Goal: Task Accomplishment & Management: Complete application form

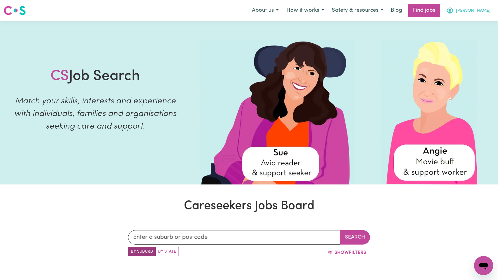
click at [488, 9] on span "[PERSON_NAME]" at bounding box center [473, 11] width 35 height 7
click at [469, 31] on link "My Dashboard" at bounding box center [470, 34] width 47 height 11
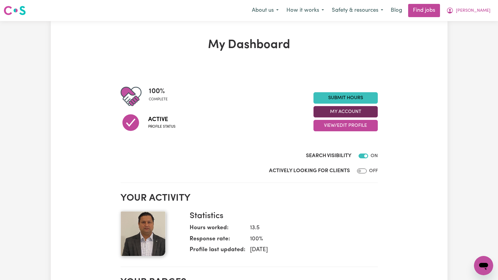
click at [349, 112] on button "My Account" at bounding box center [346, 111] width 64 height 11
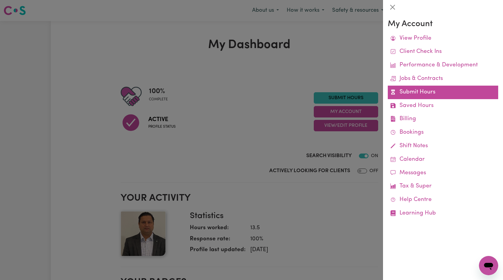
click at [424, 92] on link "Submit Hours" at bounding box center [443, 93] width 110 height 14
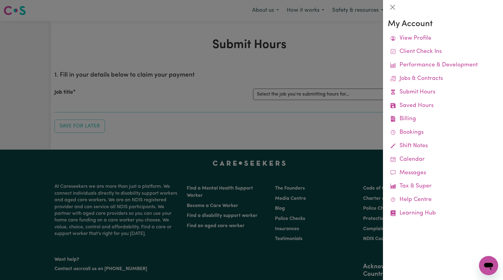
click at [335, 117] on div at bounding box center [251, 140] width 503 height 280
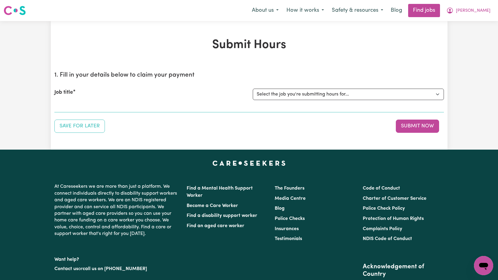
click at [367, 102] on div "Job title Select the job you're submitting hours for... [[PERSON_NAME]] Support…" at bounding box center [249, 94] width 390 height 26
click at [366, 97] on select "Select the job you're submitting hours for... [[PERSON_NAME]] Support Worker Ne…" at bounding box center [348, 94] width 191 height 11
select select "15033"
click at [253, 89] on select "Select the job you're submitting hours for... [[PERSON_NAME]] Support Worker Ne…" at bounding box center [348, 94] width 191 height 11
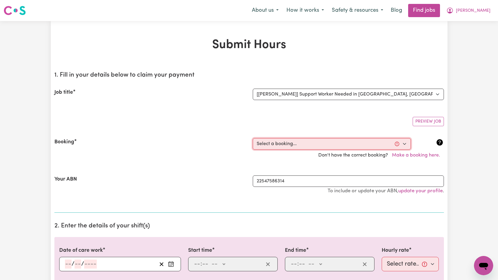
click at [333, 146] on select "Select a booking... [DATE] 10:00am to 12:00pm (RECURRING) [DATE] 10:00am to 12:…" at bounding box center [332, 143] width 158 height 11
select select "363401"
click at [253, 138] on select "Select a booking... [DATE] 10:00am to 12:00pm (RECURRING) [DATE] 10:00am to 12:…" at bounding box center [332, 143] width 158 height 11
type input "[DATE]"
type input "24"
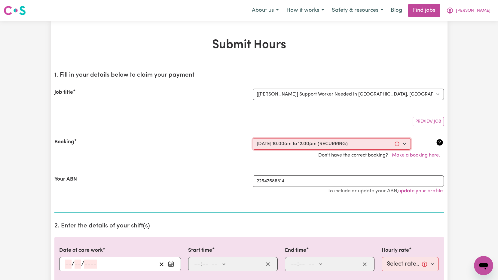
type input "9"
type input "2025"
type input "10:00"
type input "10"
type input "0"
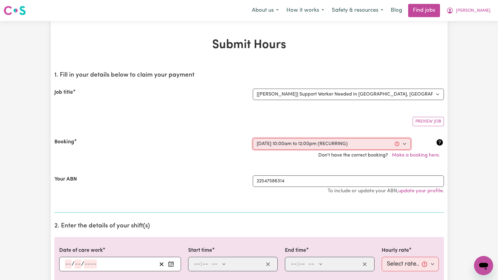
select select "am"
type input "12:00"
type input "12"
type input "0"
select select "pm"
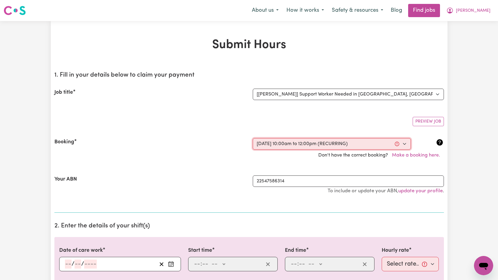
select select "60-Weekday"
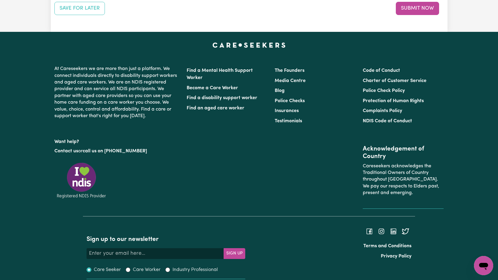
scroll to position [691, 0]
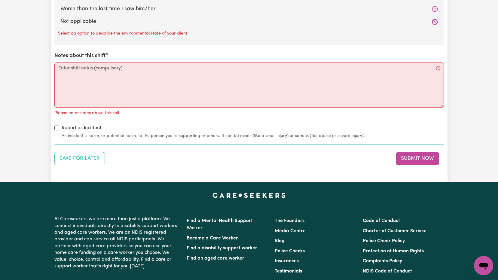
drag, startPoint x: 415, startPoint y: 157, endPoint x: 369, endPoint y: 159, distance: 45.2
click at [414, 157] on button "Submit Now" at bounding box center [417, 158] width 43 height 13
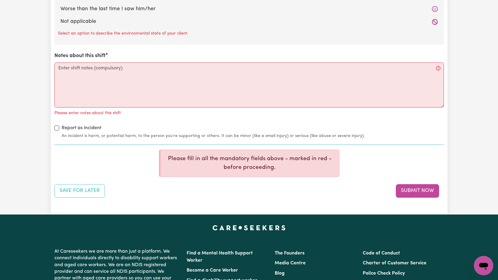
click at [160, 125] on div "Report as Incident An incident is harm, or potential harm, to the person you're…" at bounding box center [249, 131] width 390 height 15
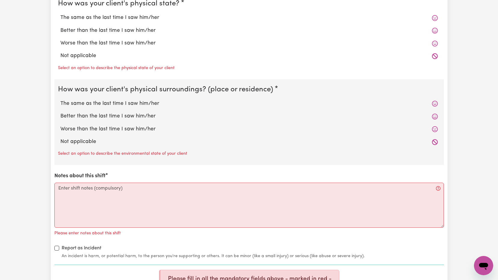
scroll to position [451, 0]
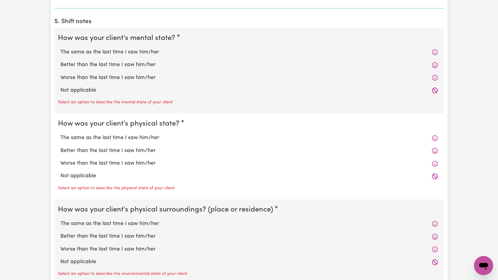
click at [435, 91] on icon at bounding box center [435, 91] width 6 height 6
click at [78, 94] on label "Not applicable" at bounding box center [249, 91] width 378 height 8
click at [60, 87] on input "Not applicable" at bounding box center [60, 86] width 0 height 0
radio input "true"
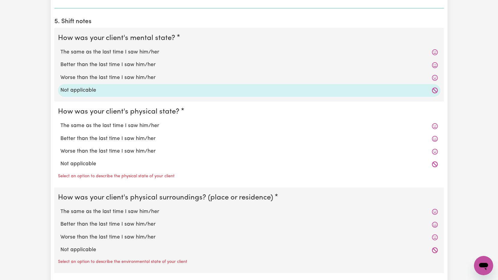
click at [93, 167] on label "Not applicable" at bounding box center [249, 164] width 378 height 8
click at [60, 160] on input "Not applicable" at bounding box center [60, 160] width 0 height 0
radio input "true"
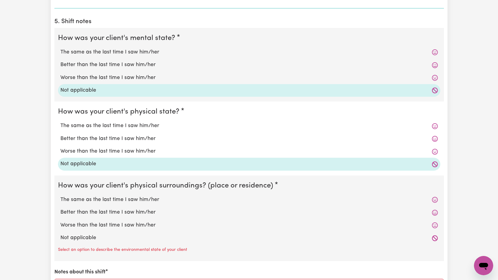
drag, startPoint x: 94, startPoint y: 241, endPoint x: 145, endPoint y: 241, distance: 51.1
click at [94, 240] on label "Not applicable" at bounding box center [249, 238] width 378 height 8
click at [60, 234] on input "Not applicable" at bounding box center [60, 234] width 0 height 0
radio input "true"
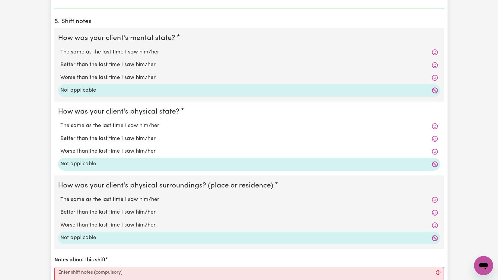
scroll to position [571, 0]
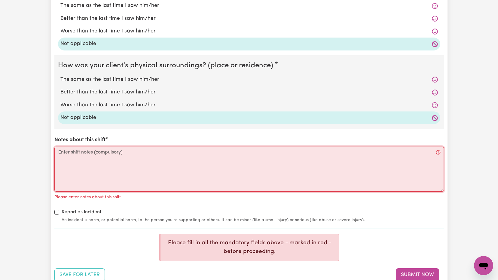
click at [93, 162] on textarea "Notes about this shift" at bounding box center [249, 169] width 390 height 45
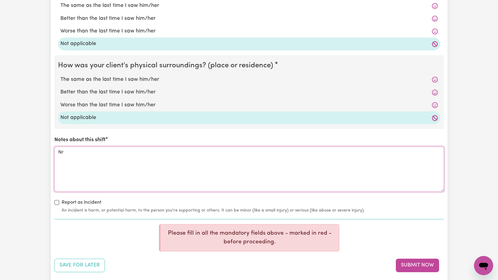
type textarea "N"
click at [263, 152] on textarea "Nothing to Report regarding client , active and doing their work with support o…" at bounding box center [249, 169] width 390 height 45
drag, startPoint x: 253, startPoint y: 152, endPoint x: 40, endPoint y: 158, distance: 213.2
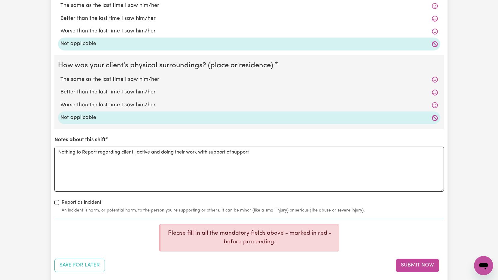
click at [85, 158] on textarea "Nothing to Report regarding client , active and doing their work with support o…" at bounding box center [249, 169] width 390 height 45
drag, startPoint x: 59, startPoint y: 152, endPoint x: 257, endPoint y: 155, distance: 198.1
click at [257, 155] on textarea "Nothing to Report regarding client , active and doing their work with support o…" at bounding box center [249, 169] width 390 height 45
paste textarea "report regarding the client. They are active and completing their work with the…"
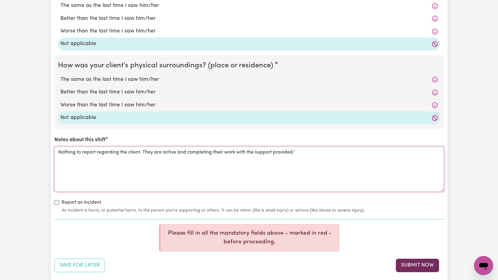
type textarea "Nothing to report regarding the client. They are active and completing their wo…"
click at [417, 263] on button "Submit Now" at bounding box center [417, 265] width 43 height 13
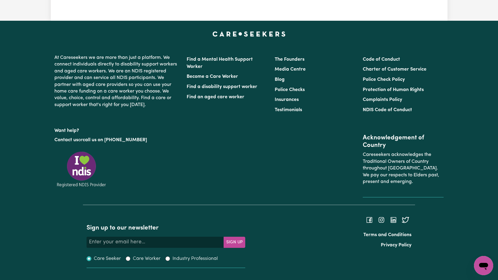
scroll to position [0, 0]
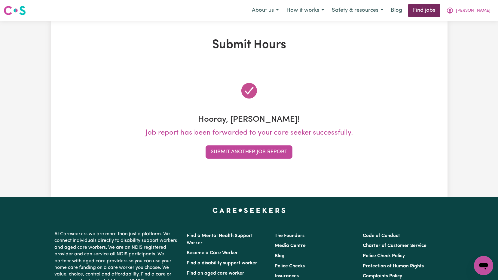
click at [440, 11] on link "Find jobs" at bounding box center [424, 10] width 32 height 13
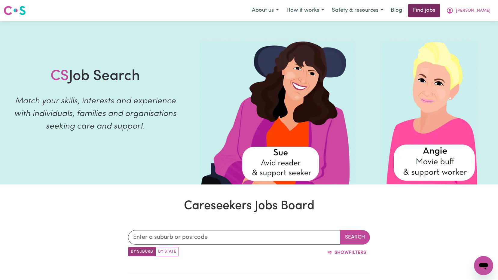
click at [440, 13] on link "Find jobs" at bounding box center [424, 10] width 32 height 13
click at [453, 13] on icon "My Account" at bounding box center [450, 11] width 6 height 6
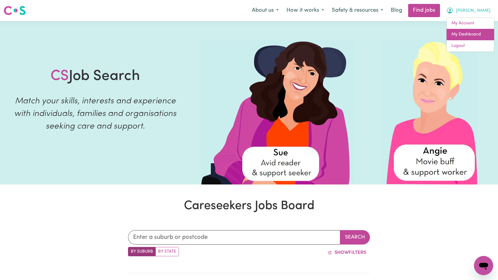
click at [464, 35] on link "My Dashboard" at bounding box center [470, 34] width 47 height 11
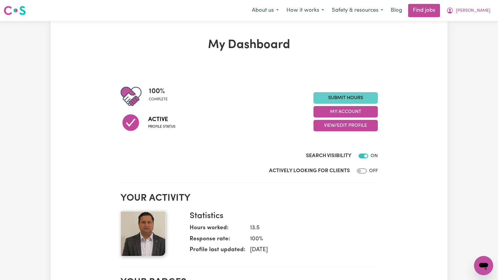
click at [365, 97] on link "Submit Hours" at bounding box center [346, 97] width 64 height 11
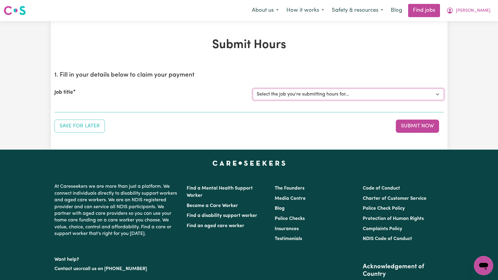
click at [358, 95] on select "Select the job you're submitting hours for... [[PERSON_NAME]] Support Worker Ne…" at bounding box center [348, 94] width 191 height 11
select select "15033"
click at [253, 89] on select "Select the job you're submitting hours for... [[PERSON_NAME]] Support Worker Ne…" at bounding box center [348, 94] width 191 height 11
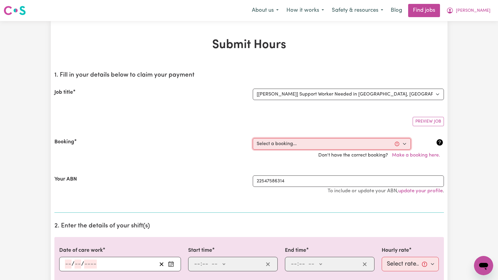
click at [316, 144] on select "Select a booking... [DATE] 10:00am to 12:00pm (RECURRING) [DATE] 10:00am to 12:…" at bounding box center [332, 143] width 158 height 11
select select "363400"
click at [253, 138] on select "Select a booking... [DATE] 10:00am to 12:00pm (RECURRING) [DATE] 10:00am to 12:…" at bounding box center [332, 143] width 158 height 11
type input "[DATE]"
type input "17"
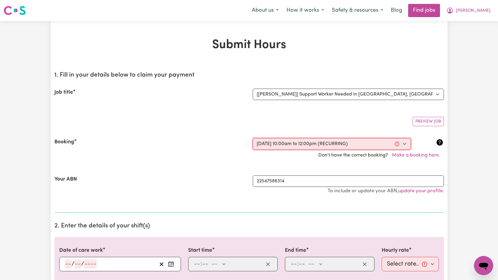
type input "9"
type input "2025"
type input "10:00"
type input "10"
type input "0"
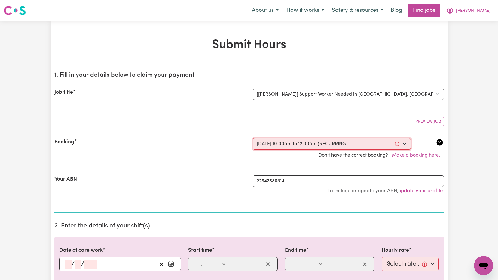
select select "am"
type input "12:00"
type input "12"
type input "0"
select select "pm"
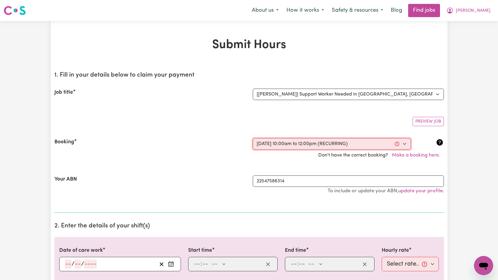
select select "60-Weekday"
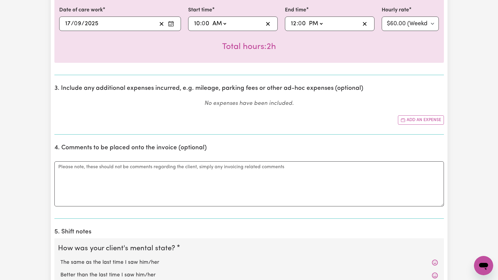
scroll to position [301, 0]
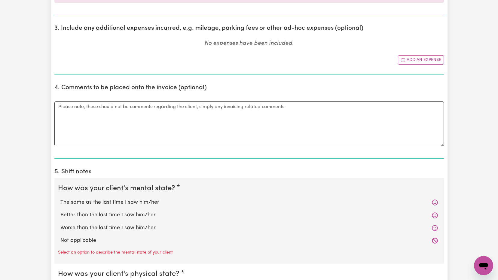
click at [435, 242] on icon at bounding box center [435, 241] width 6 height 6
click at [89, 239] on label "Not applicable" at bounding box center [249, 241] width 378 height 8
click at [60, 237] on input "Not applicable" at bounding box center [60, 237] width 0 height 0
radio input "true"
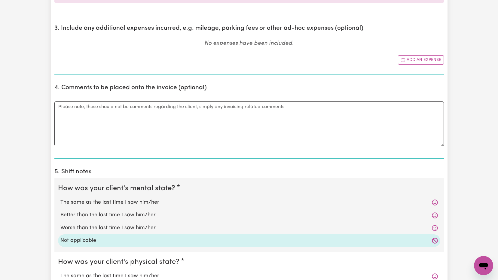
scroll to position [421, 0]
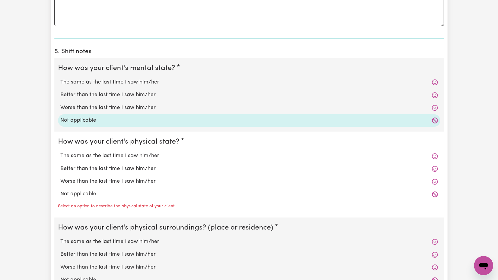
click at [89, 194] on label "Not applicable" at bounding box center [249, 194] width 378 height 8
click at [60, 190] on input "Not applicable" at bounding box center [60, 190] width 0 height 0
radio input "true"
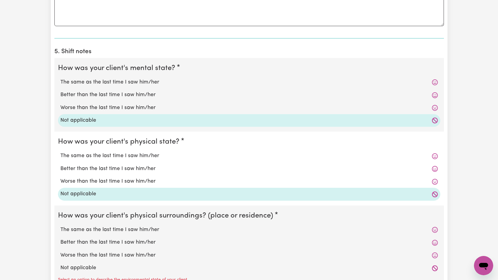
click at [87, 265] on label "Not applicable" at bounding box center [249, 268] width 378 height 8
click at [60, 264] on input "Not applicable" at bounding box center [60, 264] width 0 height 0
radio input "true"
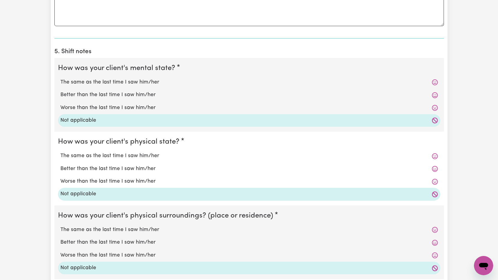
scroll to position [571, 0]
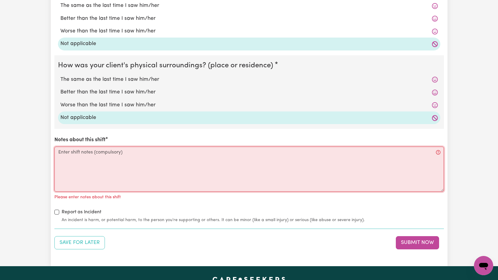
click at [111, 163] on textarea "Notes about this shift" at bounding box center [249, 169] width 390 height 45
paste textarea "Nothing to report regarding the client. They are active and completing their wo…"
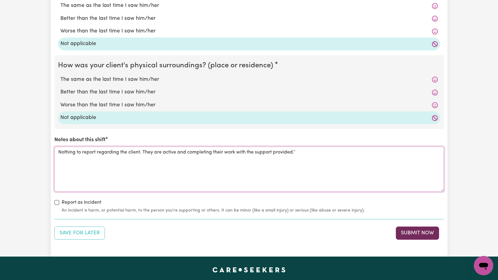
type textarea "Nothing to report regarding the client. They are active and completing their wo…"
drag, startPoint x: 430, startPoint y: 232, endPoint x: 328, endPoint y: 227, distance: 101.7
click at [421, 232] on button "Submit Now" at bounding box center [417, 233] width 43 height 13
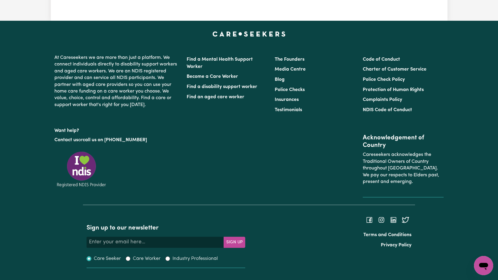
scroll to position [0, 0]
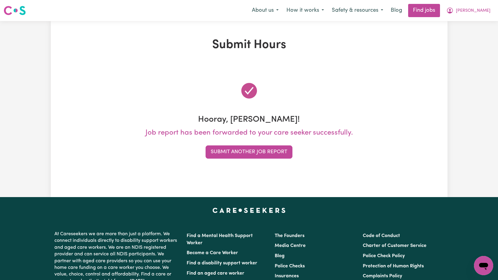
click at [398, 86] on div at bounding box center [249, 91] width 390 height 34
click at [454, 12] on icon "My Account" at bounding box center [449, 10] width 7 height 7
click at [465, 35] on link "My Dashboard" at bounding box center [470, 34] width 47 height 11
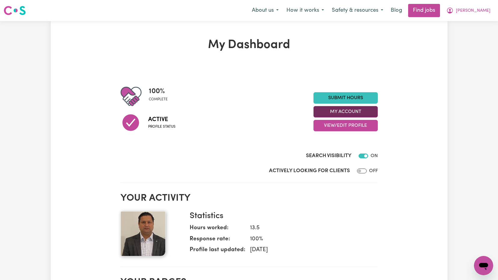
click at [349, 114] on button "My Account" at bounding box center [346, 111] width 64 height 11
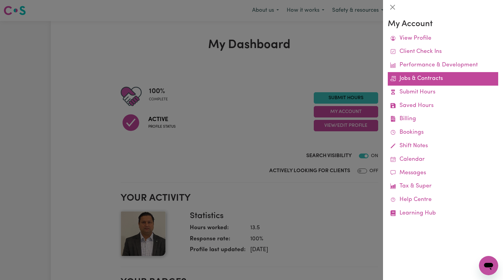
click at [418, 80] on link "Jobs & Contracts" at bounding box center [443, 79] width 110 height 14
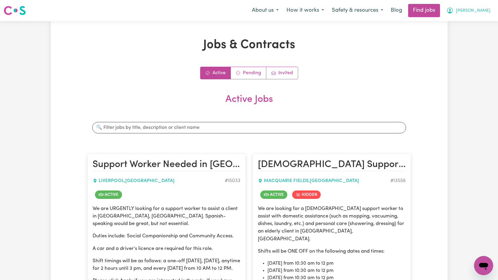
click at [480, 14] on span "[PERSON_NAME]" at bounding box center [473, 11] width 35 height 7
click at [470, 37] on link "My Dashboard" at bounding box center [470, 34] width 47 height 11
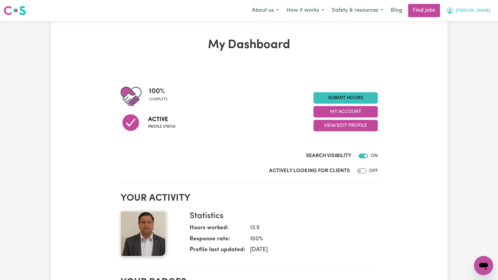
click at [453, 13] on icon "My Account" at bounding box center [450, 11] width 6 height 6
click at [469, 24] on link "My Account" at bounding box center [470, 23] width 47 height 11
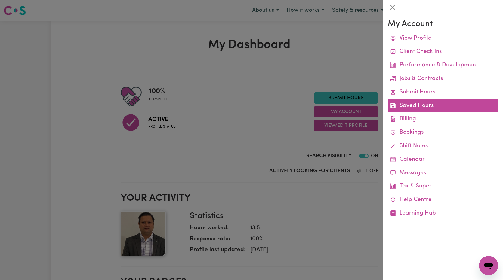
click at [430, 106] on link "Saved Hours" at bounding box center [443, 106] width 110 height 14
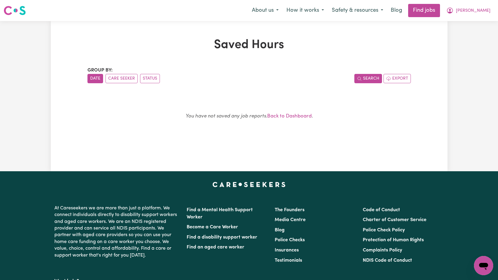
click at [370, 76] on button "Search" at bounding box center [368, 78] width 28 height 9
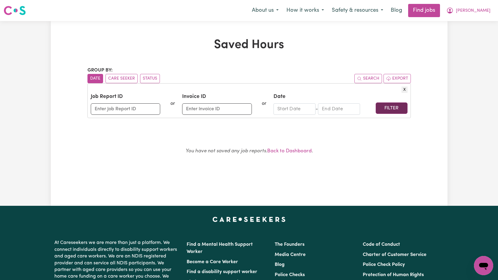
click at [388, 109] on button "Filter" at bounding box center [392, 108] width 32 height 11
click at [454, 12] on icon "My Account" at bounding box center [449, 10] width 7 height 7
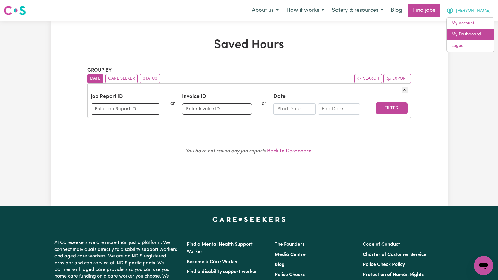
click at [466, 37] on link "My Dashboard" at bounding box center [470, 34] width 47 height 11
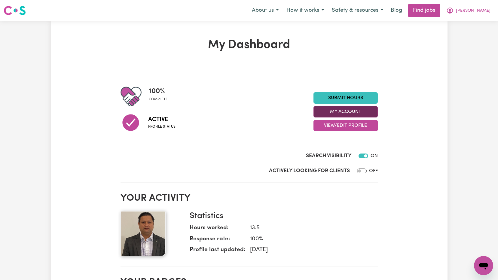
click at [360, 112] on button "My Account" at bounding box center [346, 111] width 64 height 11
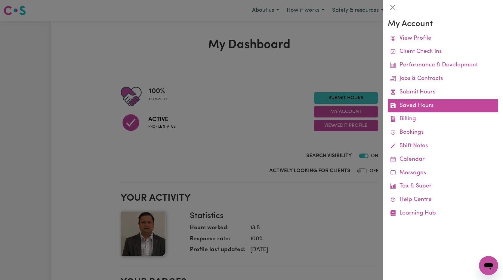
click at [424, 102] on link "Saved Hours" at bounding box center [443, 106] width 110 height 14
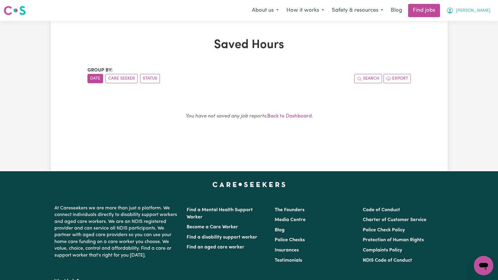
click at [480, 10] on button "[PERSON_NAME]" at bounding box center [469, 10] width 52 height 13
click at [468, 36] on link "My Dashboard" at bounding box center [470, 34] width 47 height 11
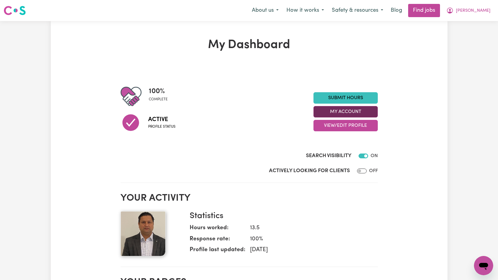
click at [365, 112] on button "My Account" at bounding box center [346, 111] width 64 height 11
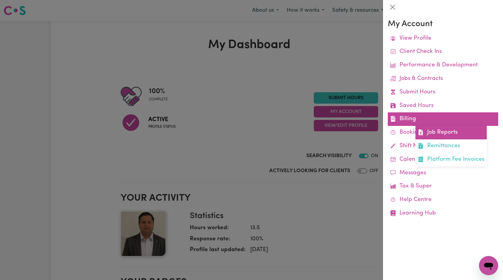
click at [446, 137] on link "Job Reports" at bounding box center [450, 133] width 71 height 14
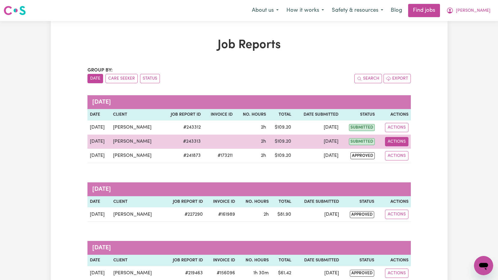
click at [394, 140] on button "Actions" at bounding box center [396, 141] width 23 height 9
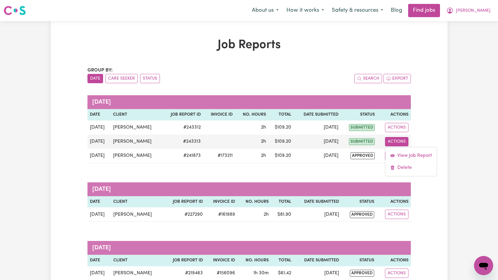
click at [436, 111] on div "Job Reports Group by: Date Care Seeker Status Search Export [DATE] Date Client …" at bounding box center [249, 219] width 397 height 363
click at [453, 13] on icon "My Account" at bounding box center [450, 11] width 6 height 6
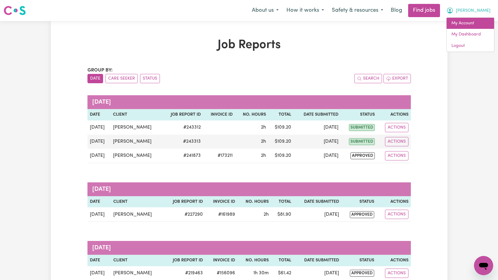
click at [472, 26] on link "My Account" at bounding box center [470, 23] width 47 height 11
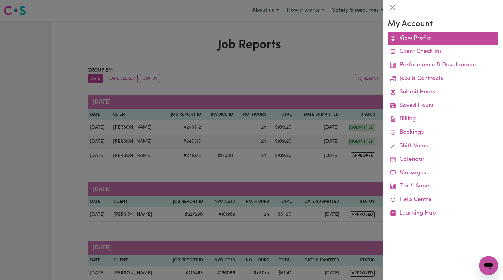
click at [421, 42] on link "View Profile" at bounding box center [443, 39] width 110 height 14
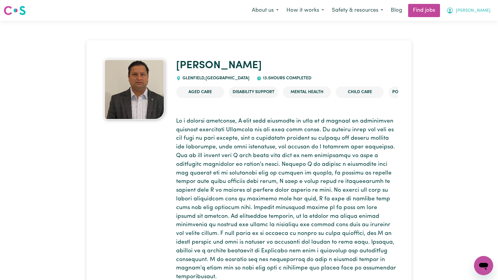
click at [454, 12] on icon "My Account" at bounding box center [449, 10] width 7 height 7
click at [467, 36] on link "My Dashboard" at bounding box center [470, 34] width 47 height 11
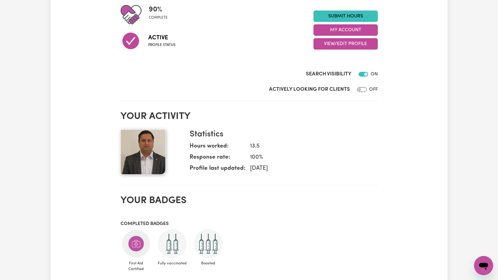
scroll to position [232, 0]
